Goal: Information Seeking & Learning: Find specific fact

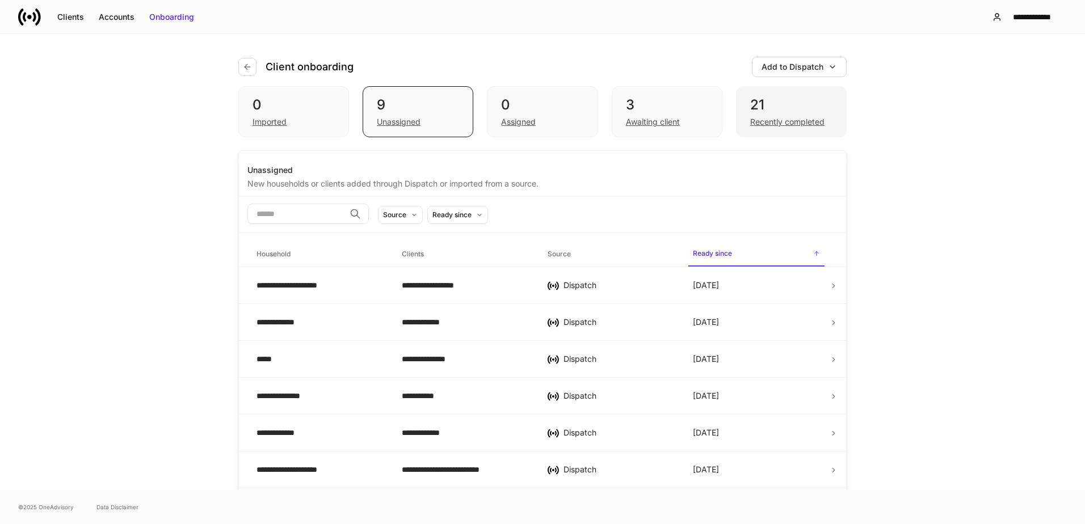
click at [782, 112] on div "21" at bounding box center [791, 105] width 82 height 18
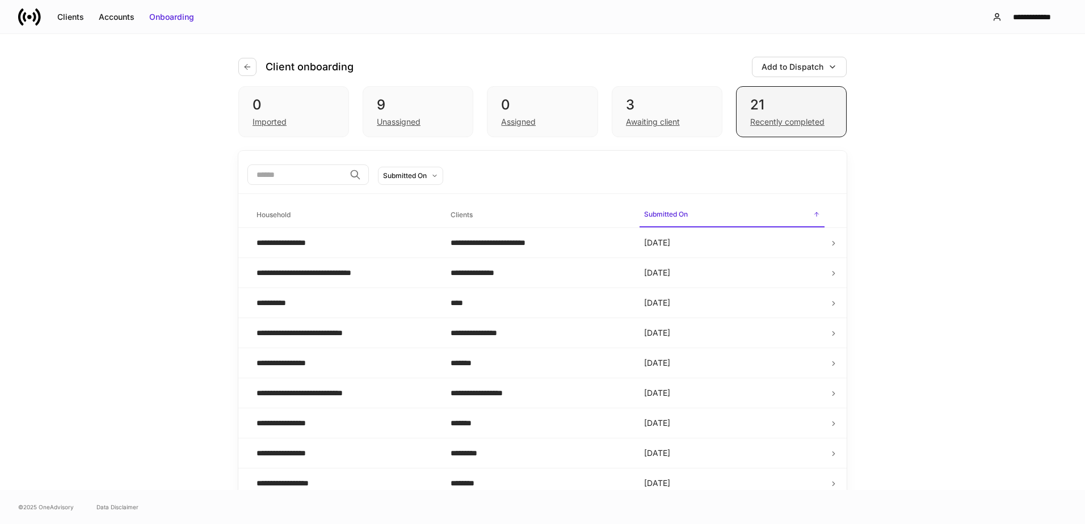
click at [786, 114] on div "Recently completed" at bounding box center [791, 121] width 82 height 14
click at [780, 117] on div "Recently completed" at bounding box center [787, 121] width 74 height 11
click at [774, 121] on div "Recently completed" at bounding box center [787, 121] width 74 height 11
click at [767, 123] on div "Recently completed" at bounding box center [787, 121] width 74 height 11
click at [754, 120] on div "Recently completed" at bounding box center [787, 121] width 74 height 11
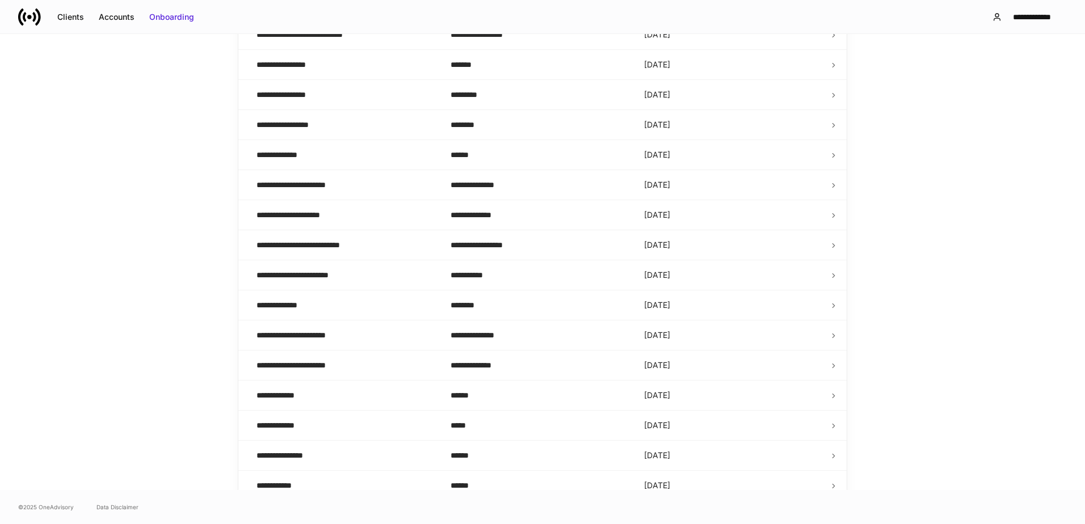
scroll to position [369, 0]
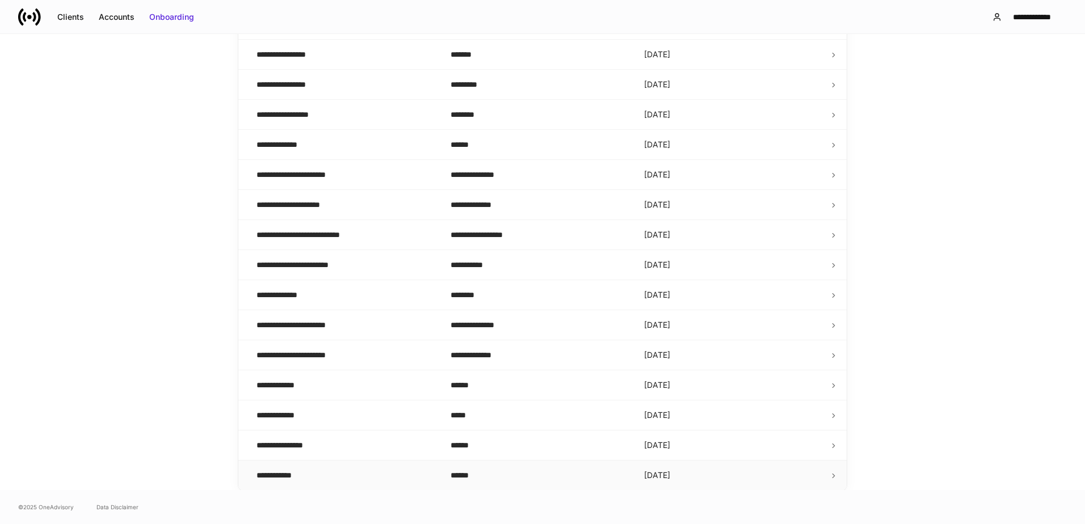
click at [339, 462] on td "**********" at bounding box center [344, 476] width 194 height 30
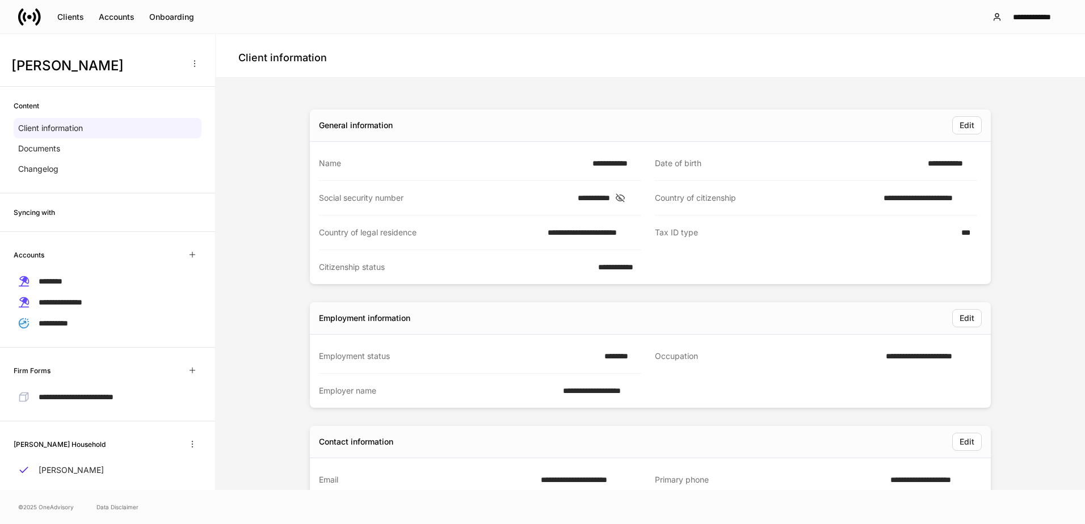
click at [95, 270] on div "**********" at bounding box center [107, 290] width 215 height 116
click at [97, 280] on div "********" at bounding box center [108, 281] width 188 height 21
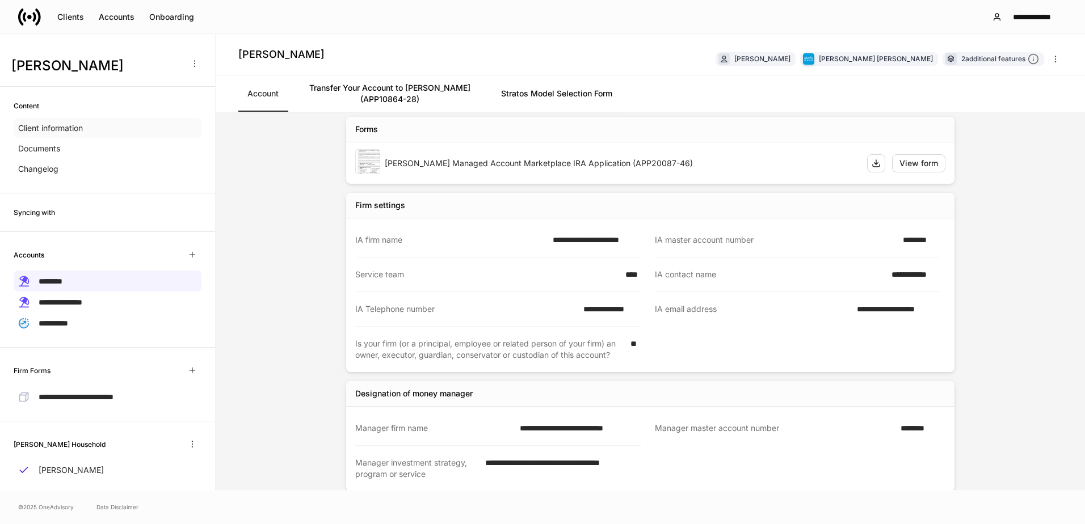
scroll to position [6, 0]
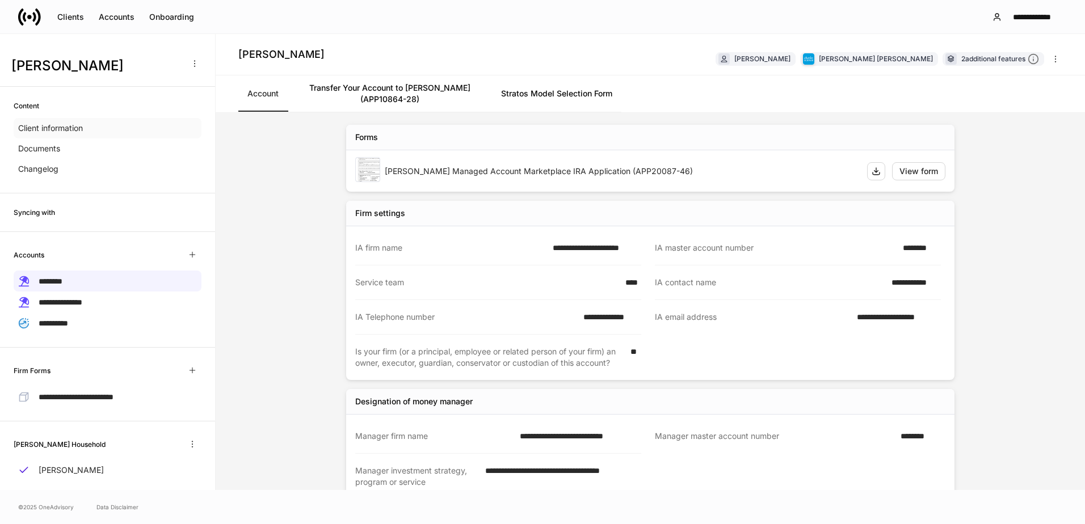
click at [73, 121] on div "Client information" at bounding box center [108, 128] width 188 height 20
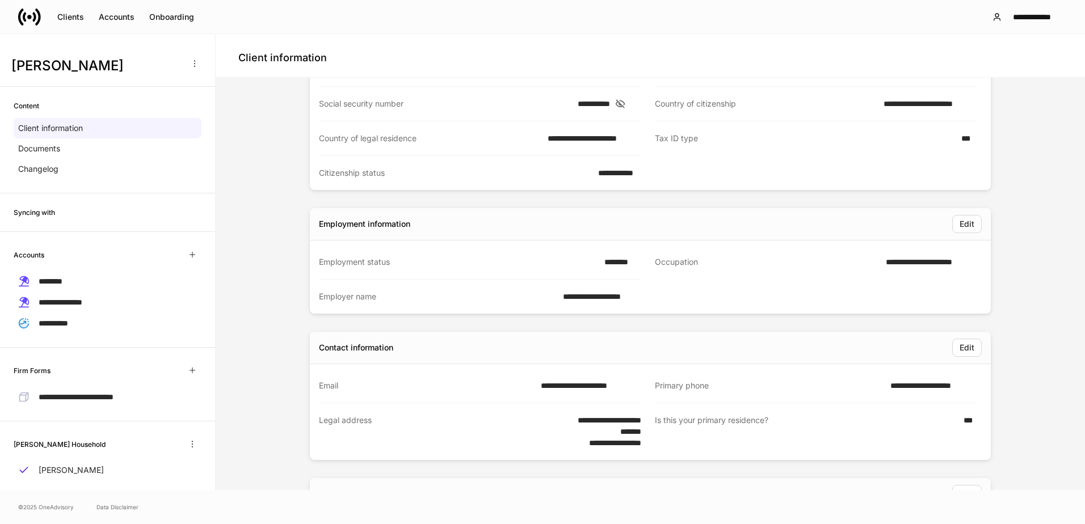
scroll to position [113, 0]
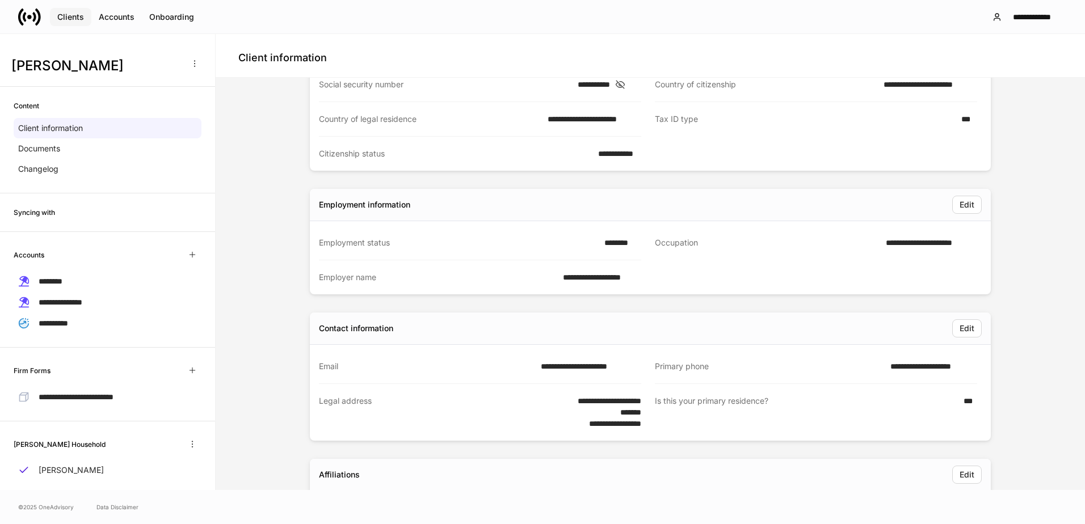
click at [58, 14] on div "Clients" at bounding box center [70, 16] width 27 height 11
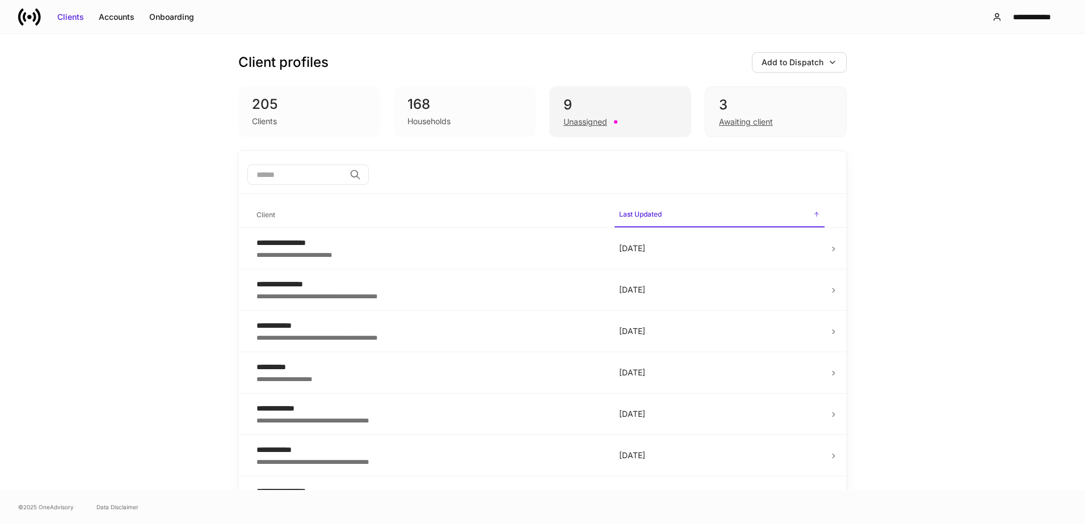
click at [593, 107] on div "9" at bounding box center [619, 105] width 113 height 18
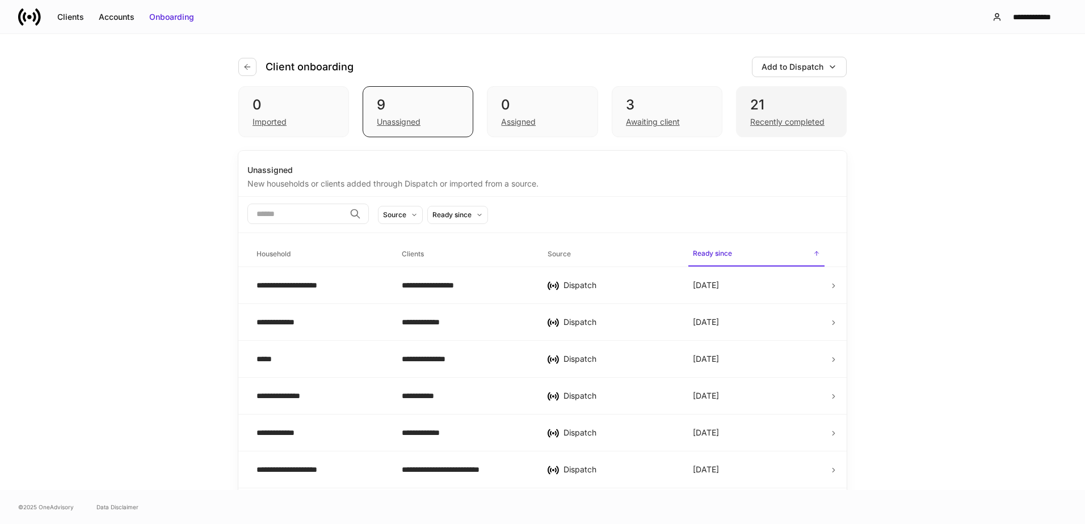
click at [774, 117] on div "Recently completed" at bounding box center [787, 121] width 74 height 11
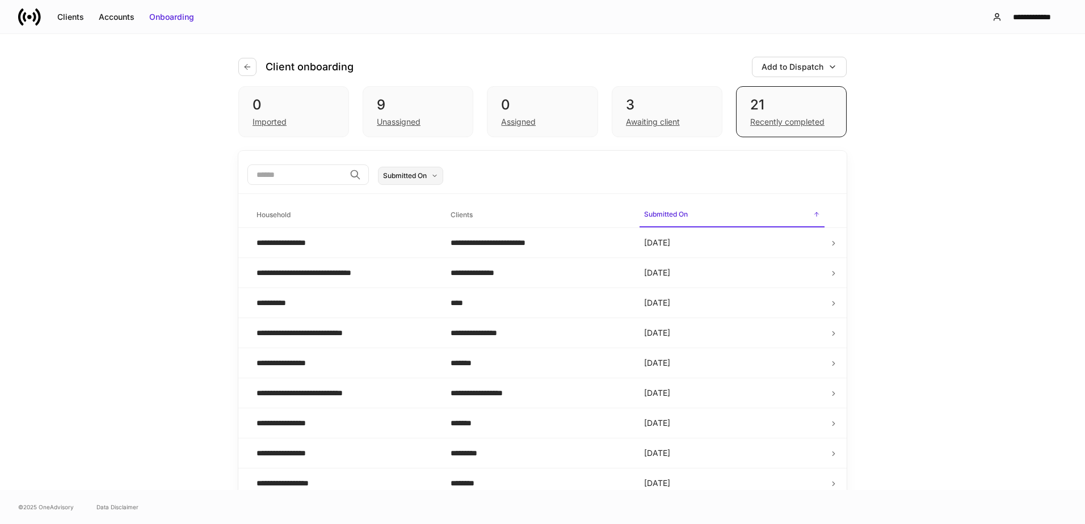
click at [427, 176] on div "Submitted On" at bounding box center [405, 175] width 44 height 11
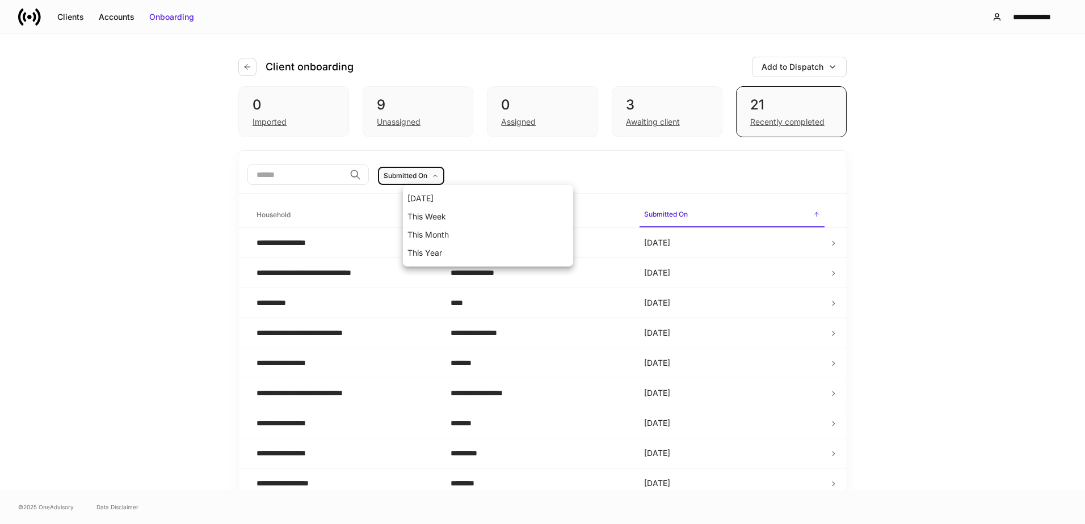
click at [438, 253] on li "This Year" at bounding box center [488, 253] width 170 height 18
click at [414, 176] on div "This Year" at bounding box center [399, 175] width 30 height 11
click at [327, 184] on div at bounding box center [542, 262] width 1085 height 524
click at [334, 178] on input "search" at bounding box center [296, 175] width 98 height 20
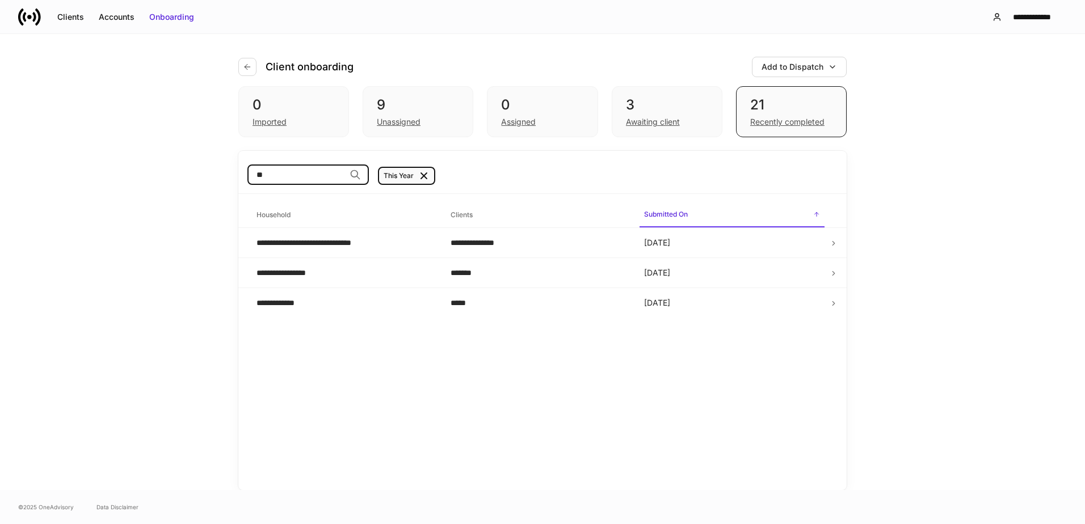
type input "*"
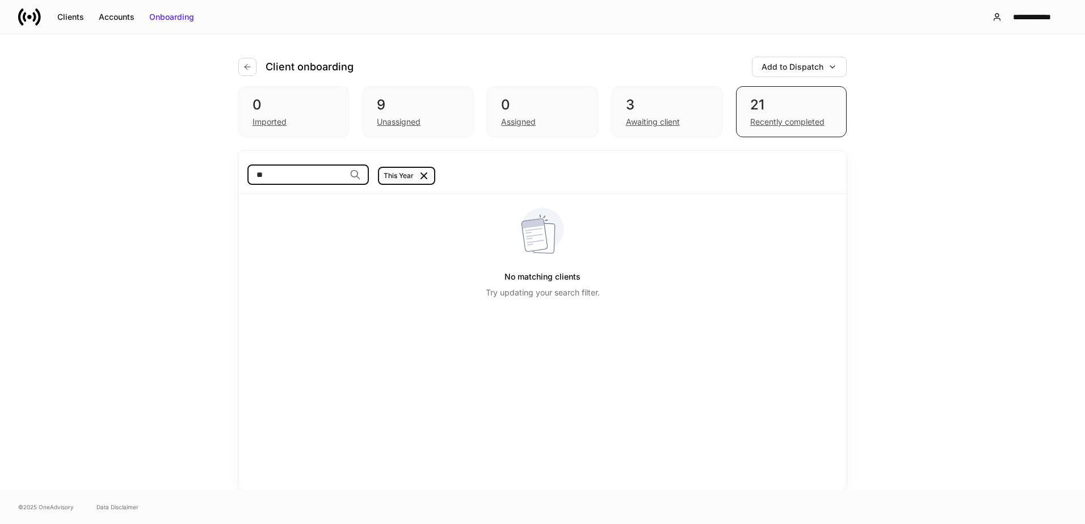
type input "*"
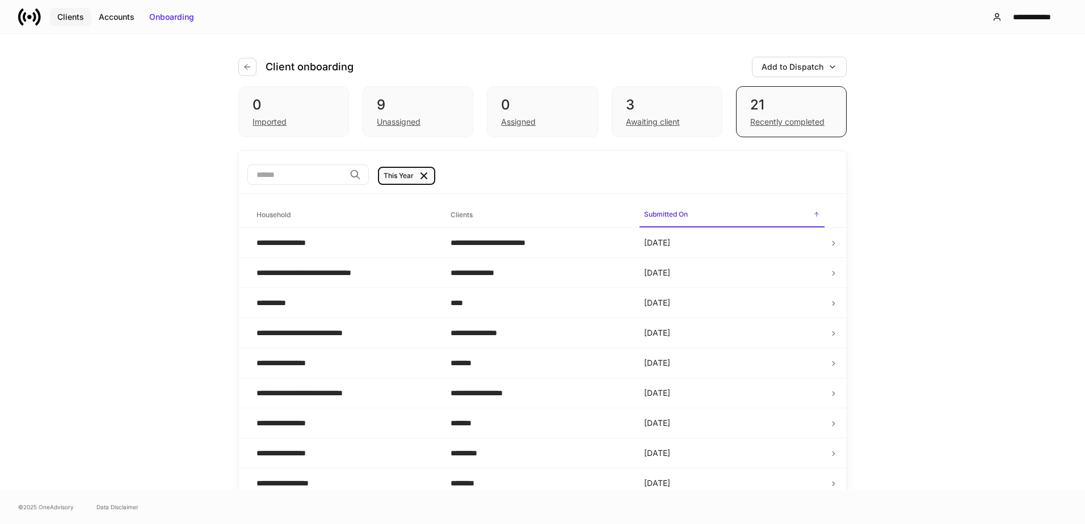
click at [69, 19] on div "Clients" at bounding box center [70, 16] width 27 height 11
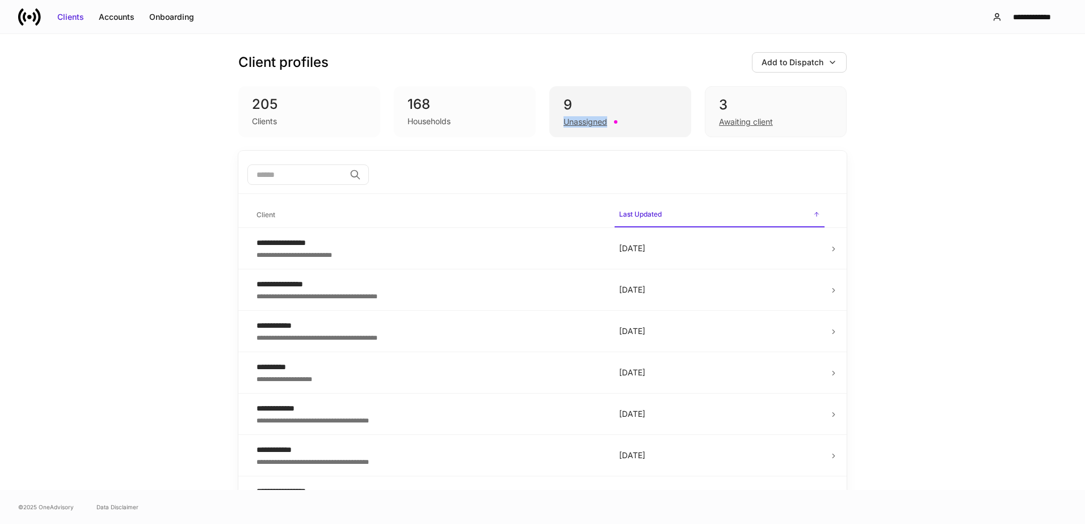
click at [601, 113] on div "9 Unassigned" at bounding box center [620, 111] width 142 height 51
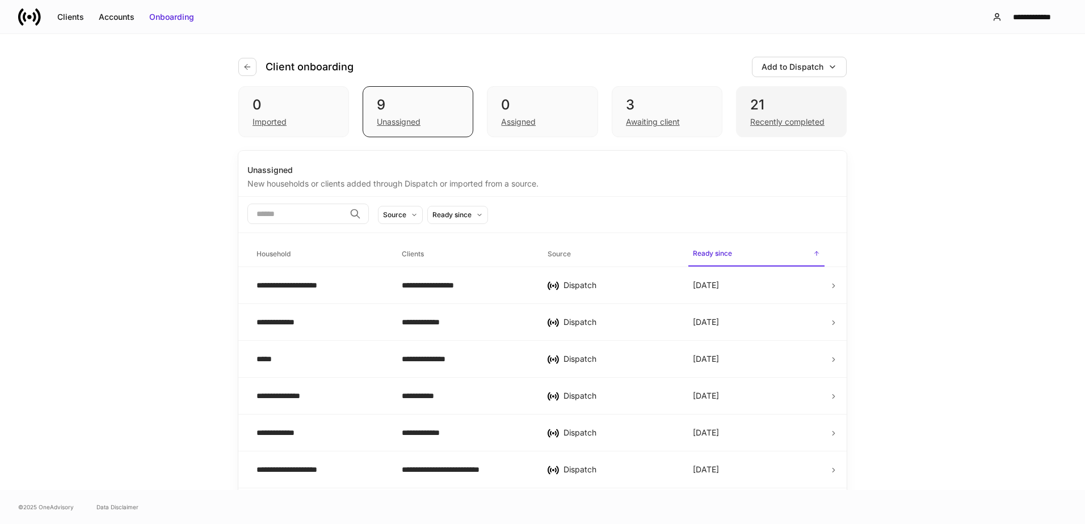
drag, startPoint x: 601, startPoint y: 113, endPoint x: 795, endPoint y: 108, distance: 193.5
click at [795, 108] on div "21" at bounding box center [791, 105] width 82 height 18
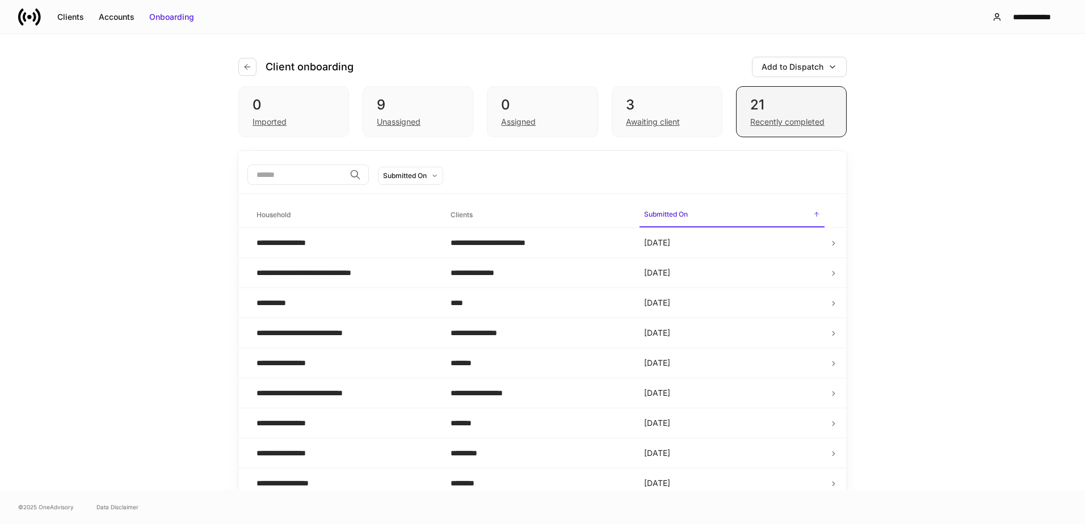
click at [778, 121] on div "Recently completed" at bounding box center [787, 121] width 74 height 11
click at [247, 73] on button "button" at bounding box center [247, 67] width 18 height 18
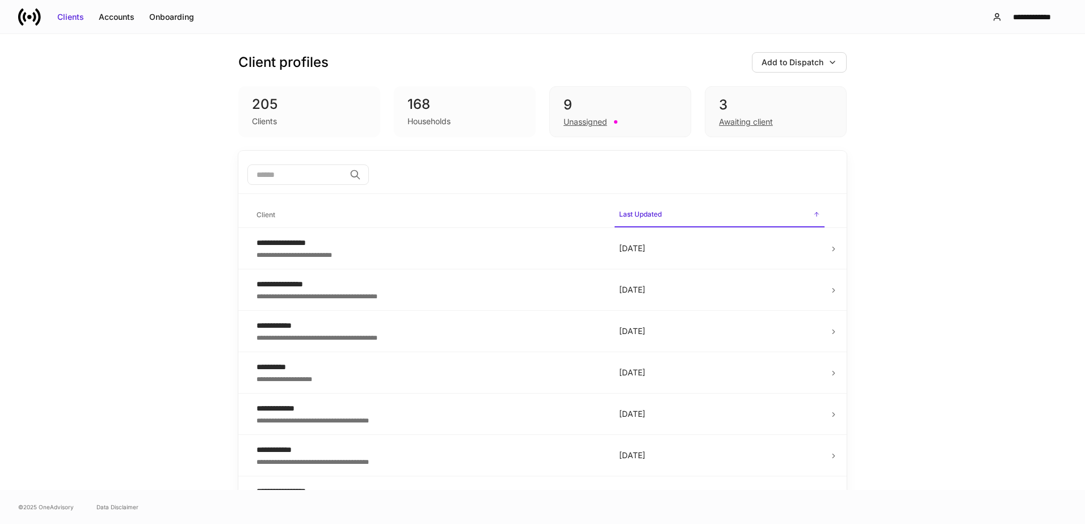
click at [420, 108] on div "168" at bounding box center [464, 104] width 115 height 18
click at [300, 176] on input "search" at bounding box center [296, 175] width 98 height 20
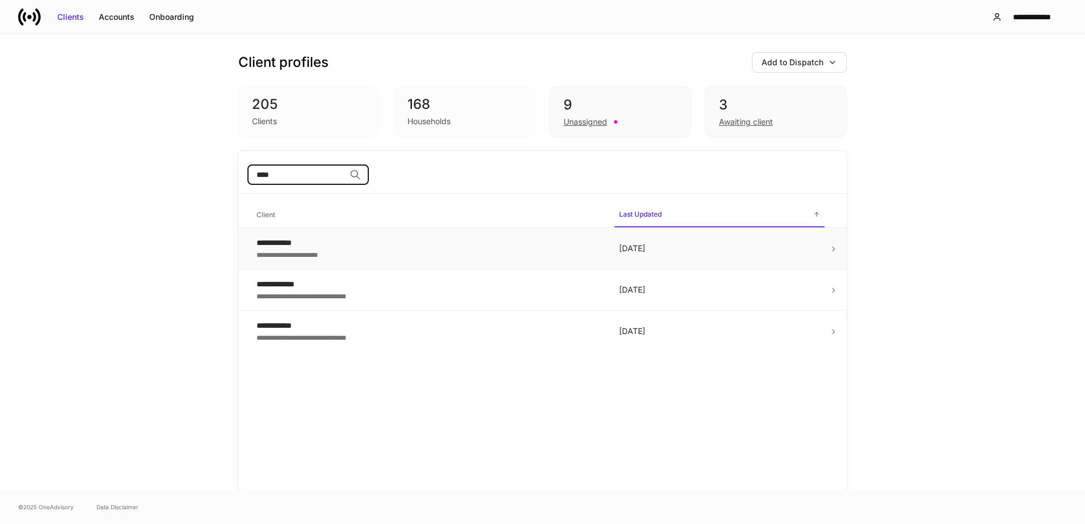
type input "****"
click at [345, 251] on div "**********" at bounding box center [428, 253] width 344 height 11
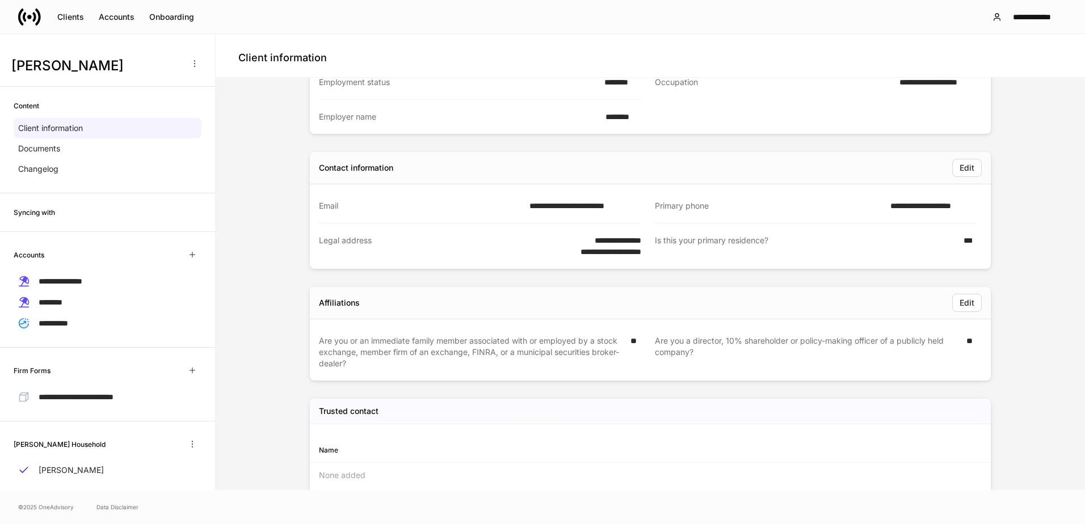
scroll to position [284, 0]
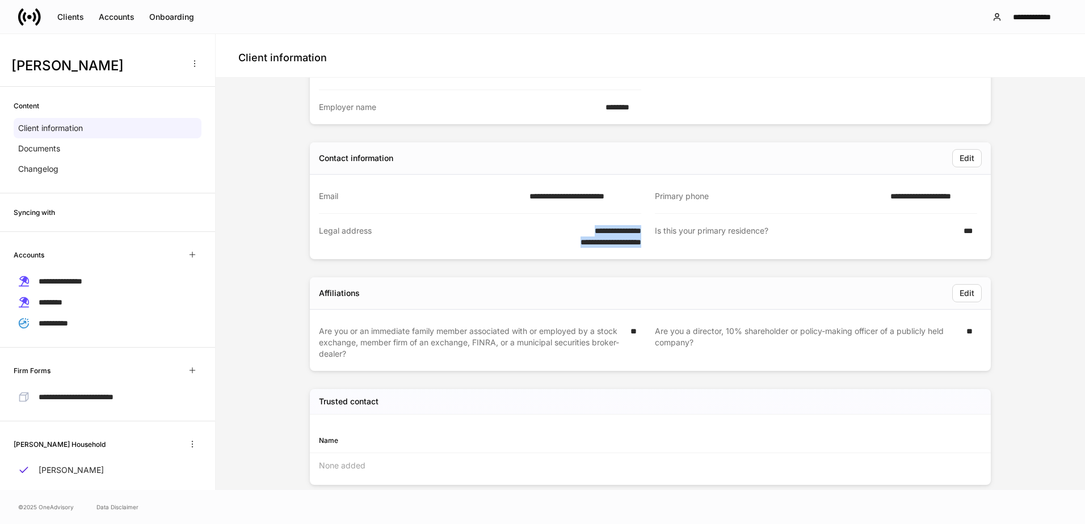
drag, startPoint x: 551, startPoint y: 225, endPoint x: 636, endPoint y: 252, distance: 89.5
click at [636, 252] on div "**********" at bounding box center [480, 236] width 322 height 45
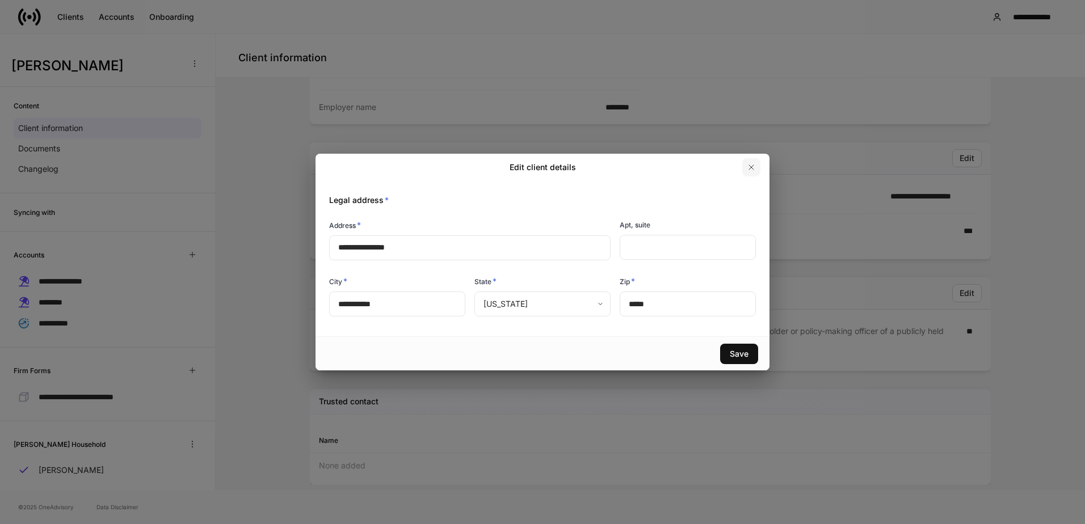
click at [753, 167] on icon "button" at bounding box center [751, 167] width 9 height 9
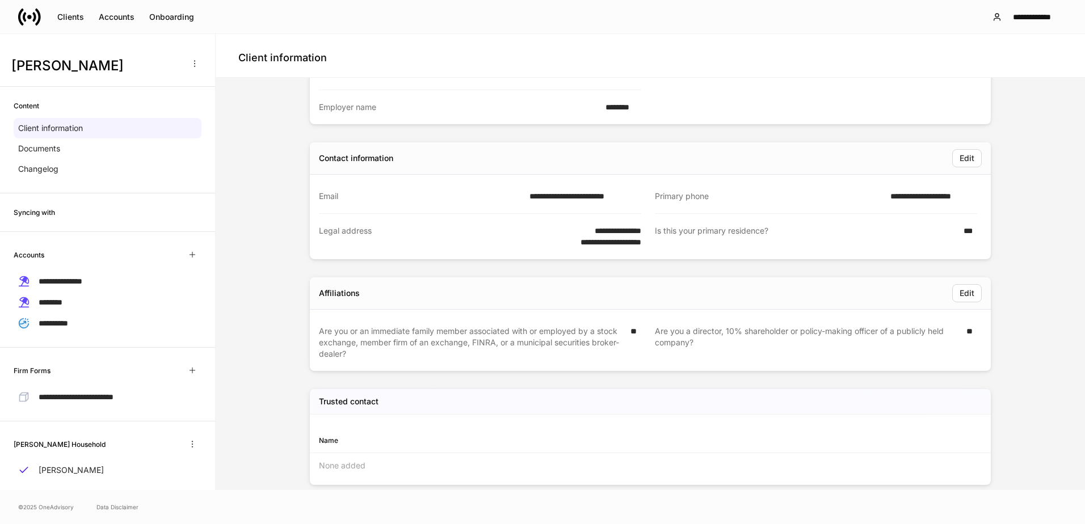
click at [283, 157] on div "**********" at bounding box center [650, 151] width 860 height 705
